Goal: Find specific page/section: Find specific page/section

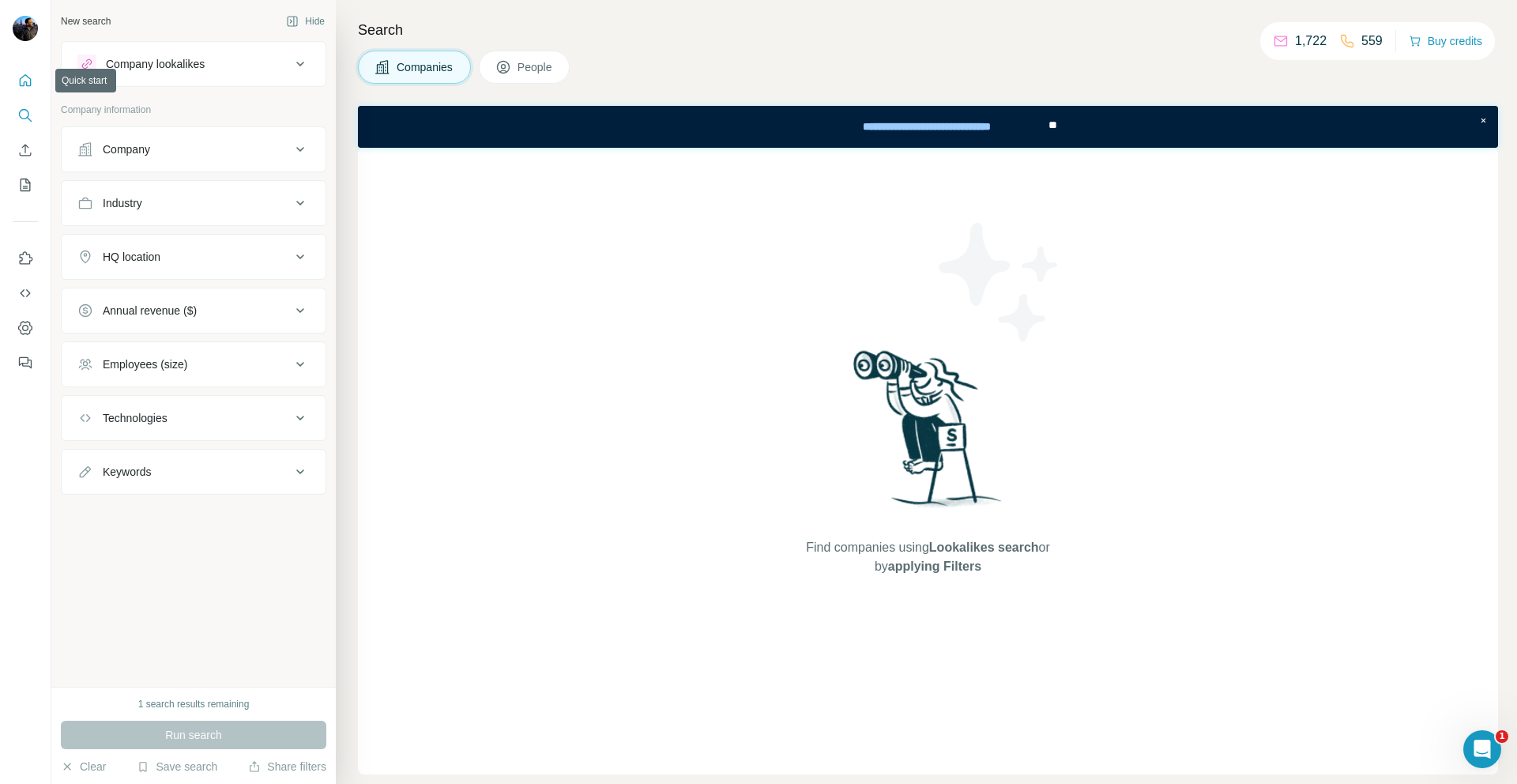
click at [21, 76] on icon "Quick start" at bounding box center [25, 80] width 16 height 16
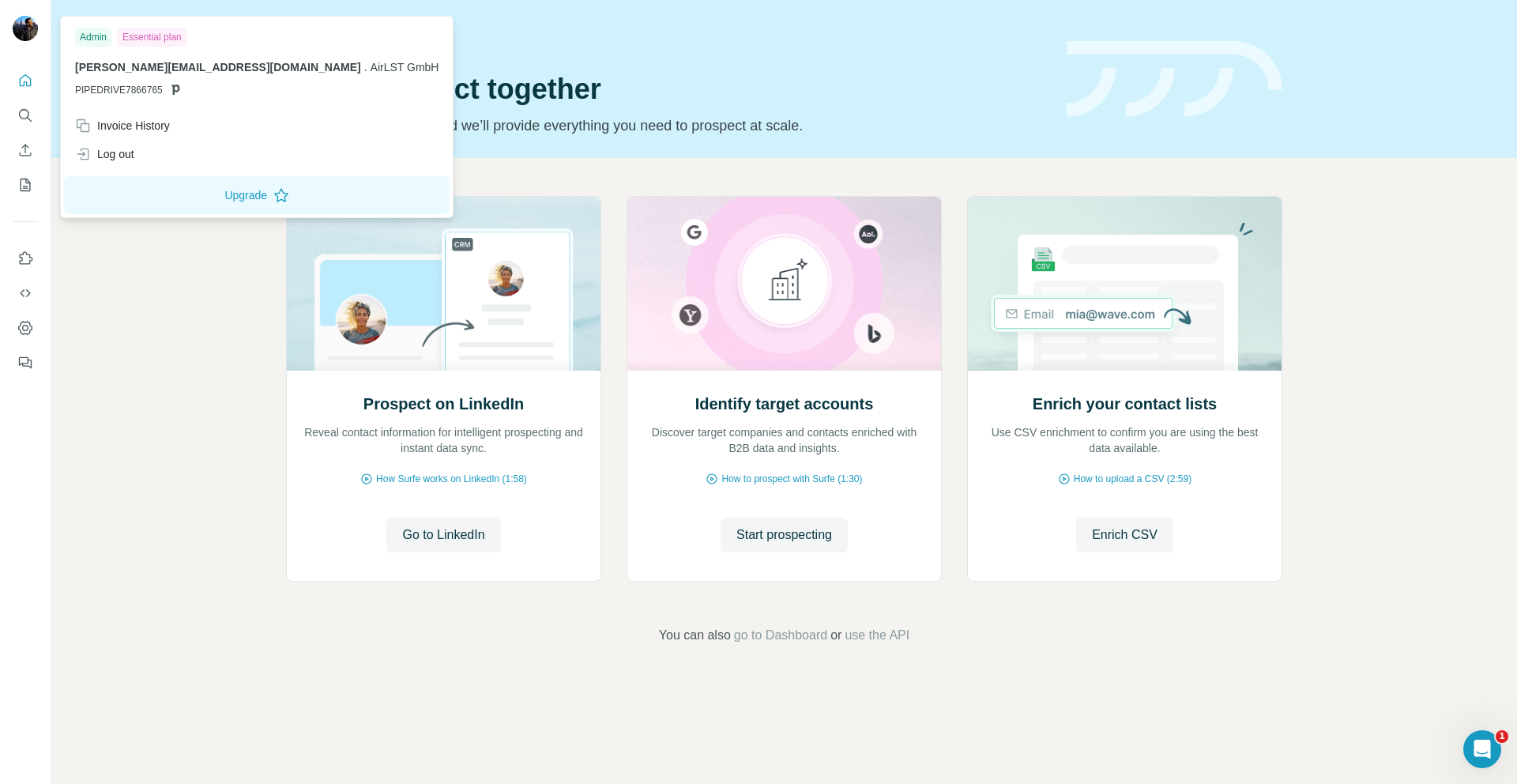
click at [14, 26] on img at bounding box center [26, 28] width 26 height 26
click at [20, 26] on img at bounding box center [26, 28] width 26 height 26
click at [158, 203] on button "Upgrade" at bounding box center [256, 194] width 386 height 38
click at [26, 124] on button "Search" at bounding box center [26, 114] width 26 height 28
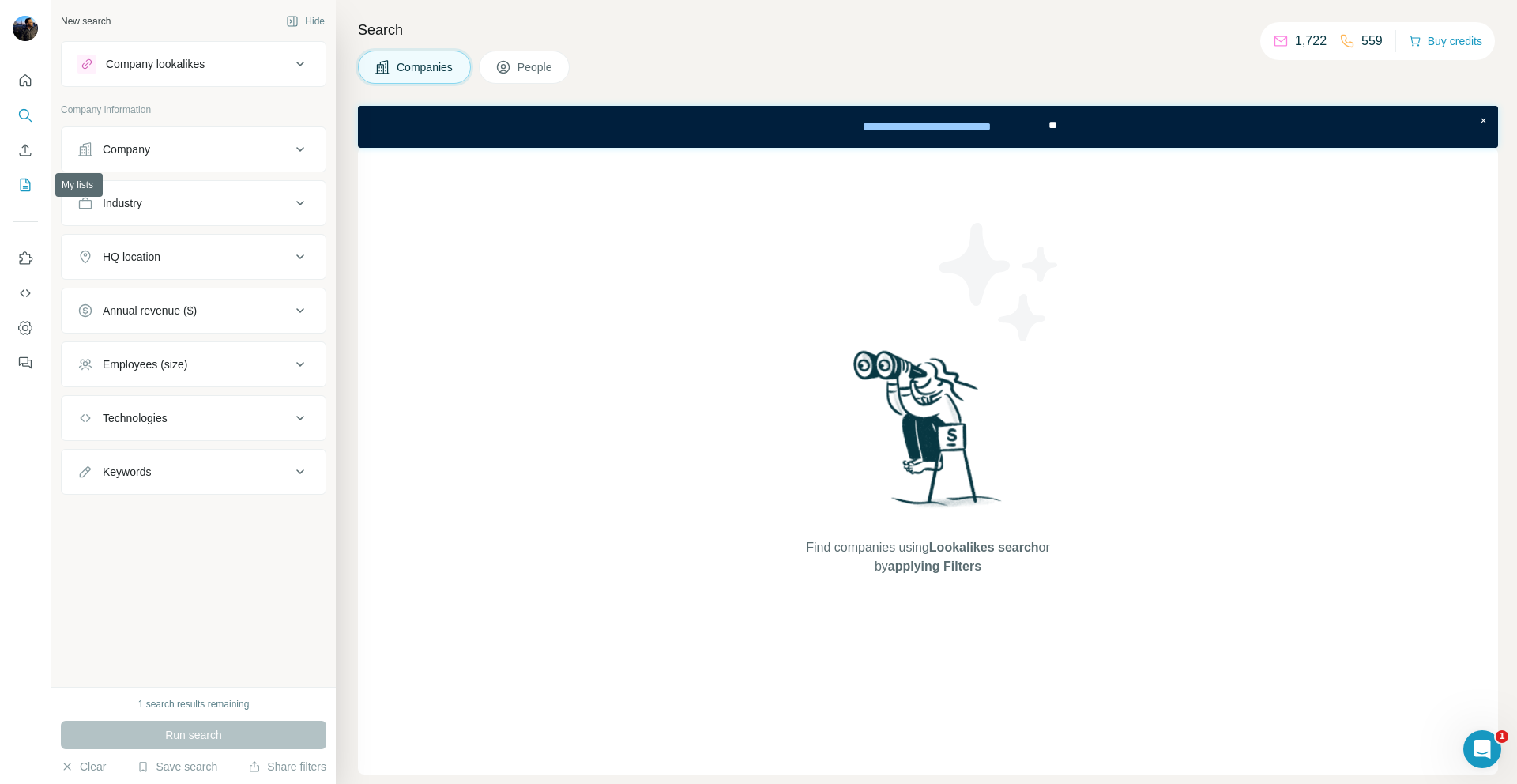
click at [26, 187] on icon "My lists" at bounding box center [25, 184] width 16 height 16
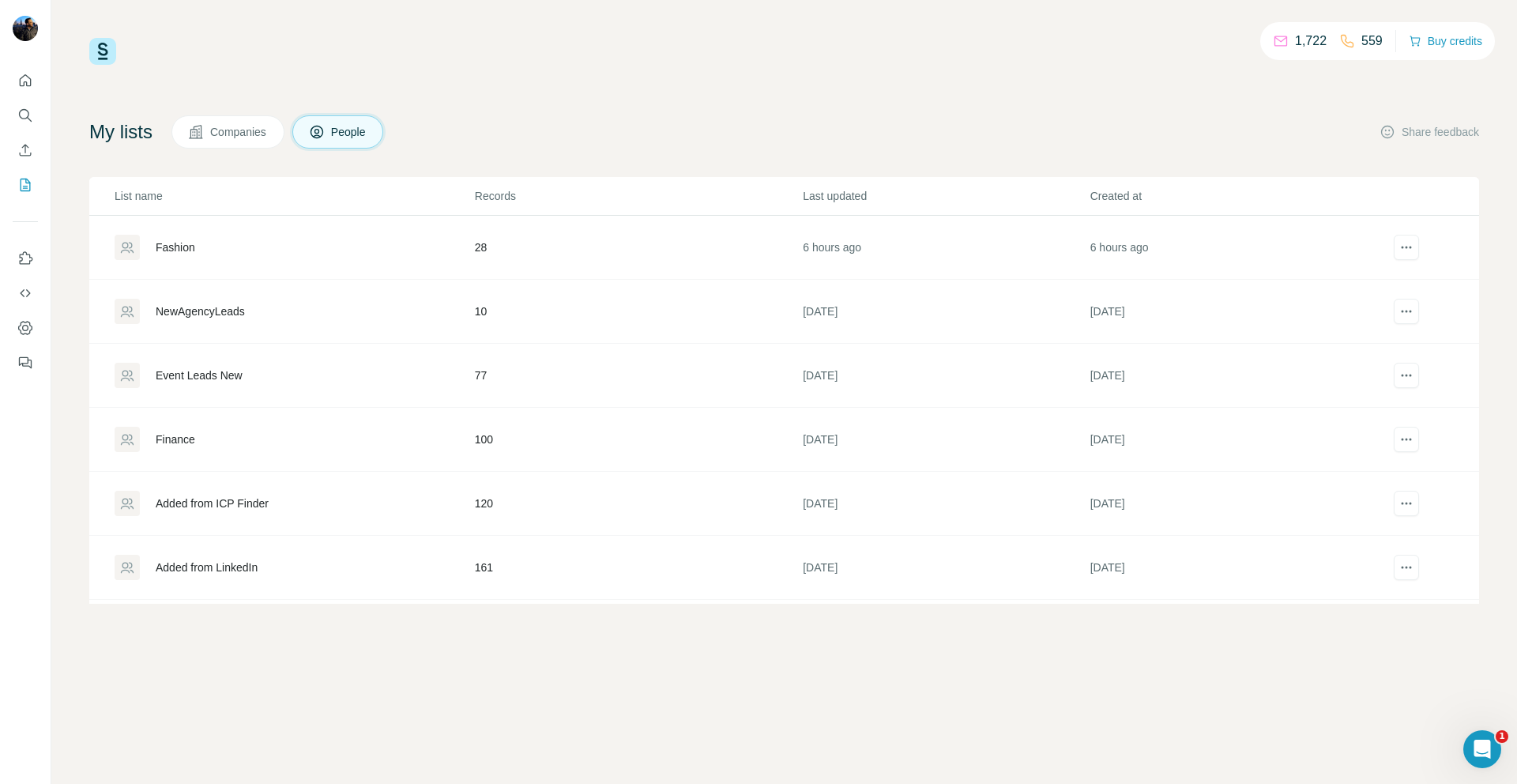
click at [169, 251] on div "Fashion" at bounding box center [175, 246] width 39 height 16
